Goal: Navigation & Orientation: Find specific page/section

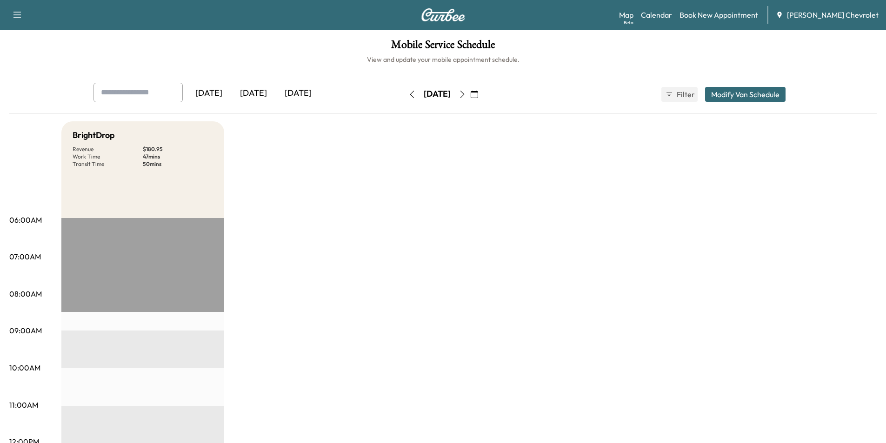
click at [466, 95] on icon "button" at bounding box center [462, 94] width 7 height 7
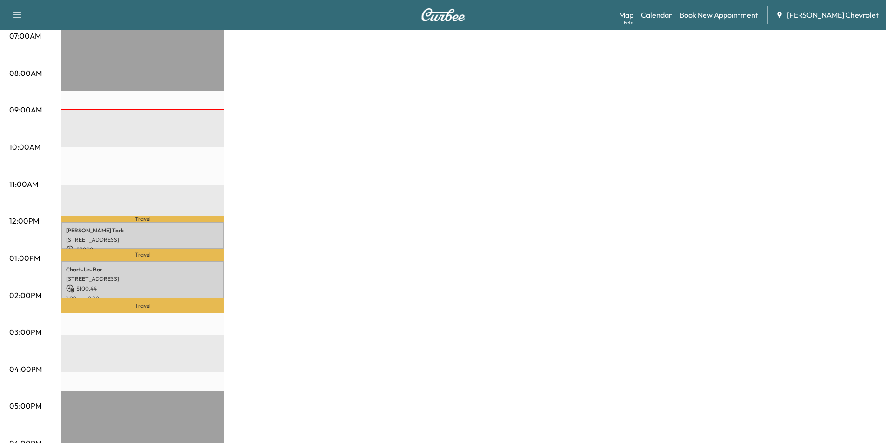
scroll to position [233, 0]
